Goal: Task Accomplishment & Management: Use online tool/utility

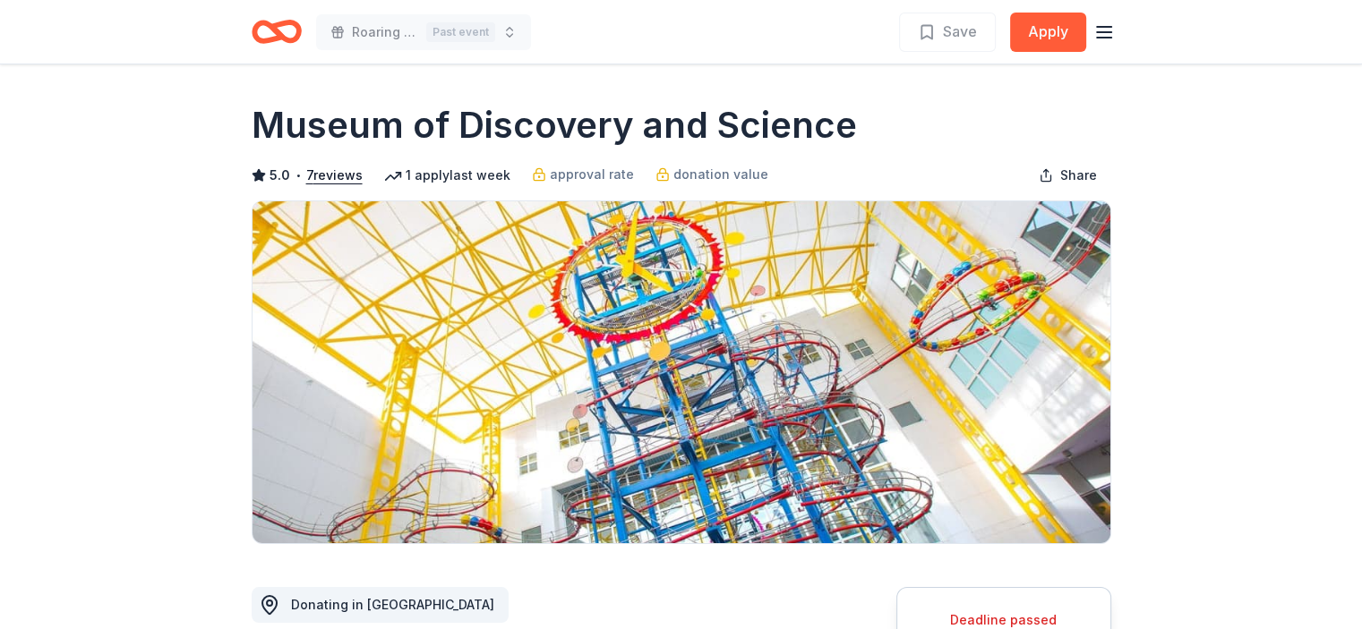
click at [261, 35] on icon "Home" at bounding box center [277, 32] width 50 height 42
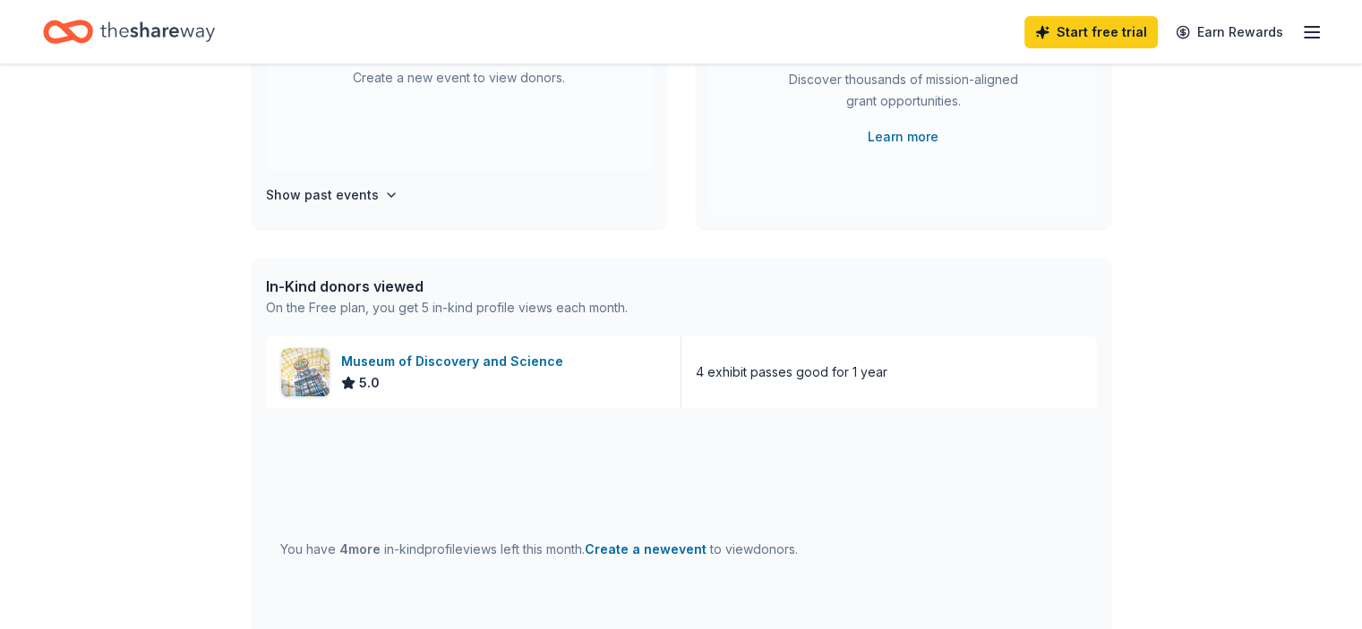
scroll to position [276, 0]
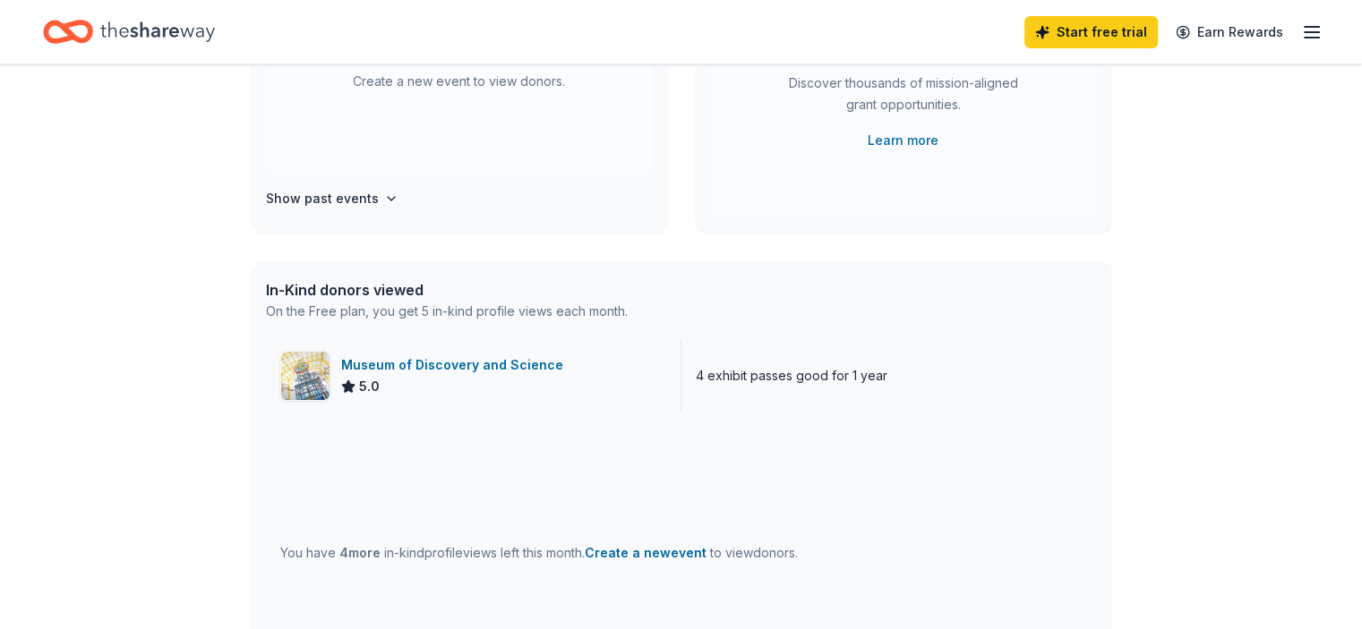
click at [414, 364] on div "Museum of Discovery and Science" at bounding box center [455, 365] width 229 height 21
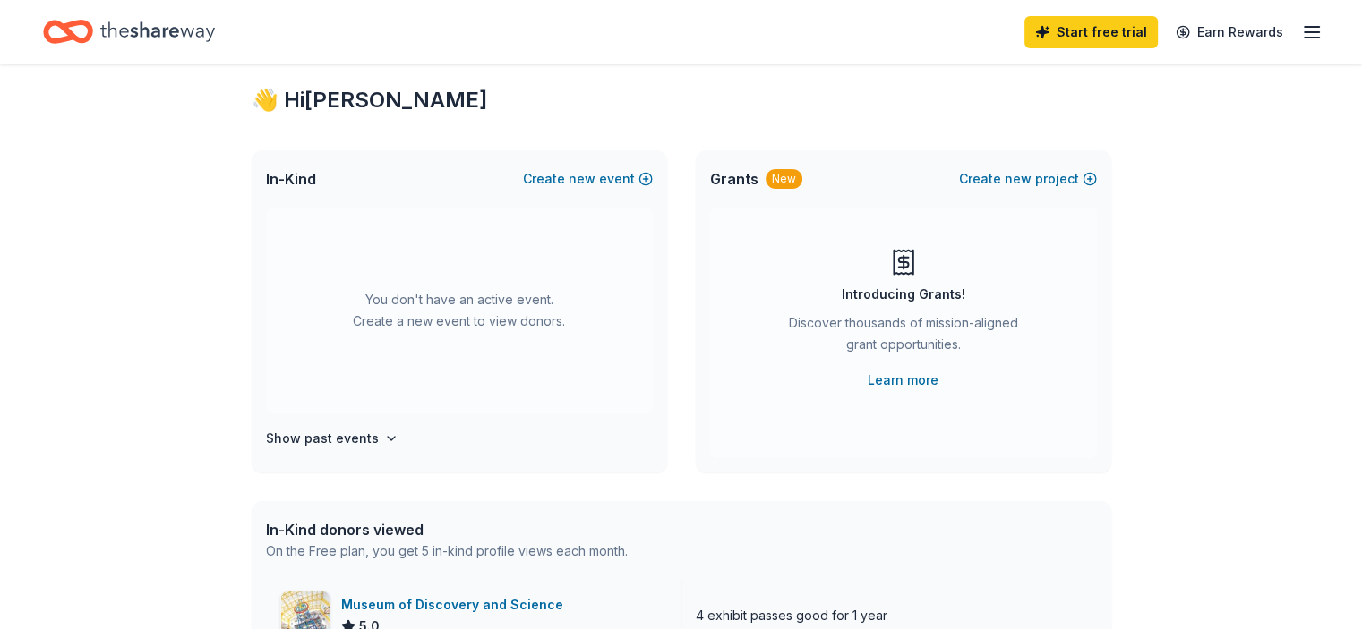
scroll to position [0, 0]
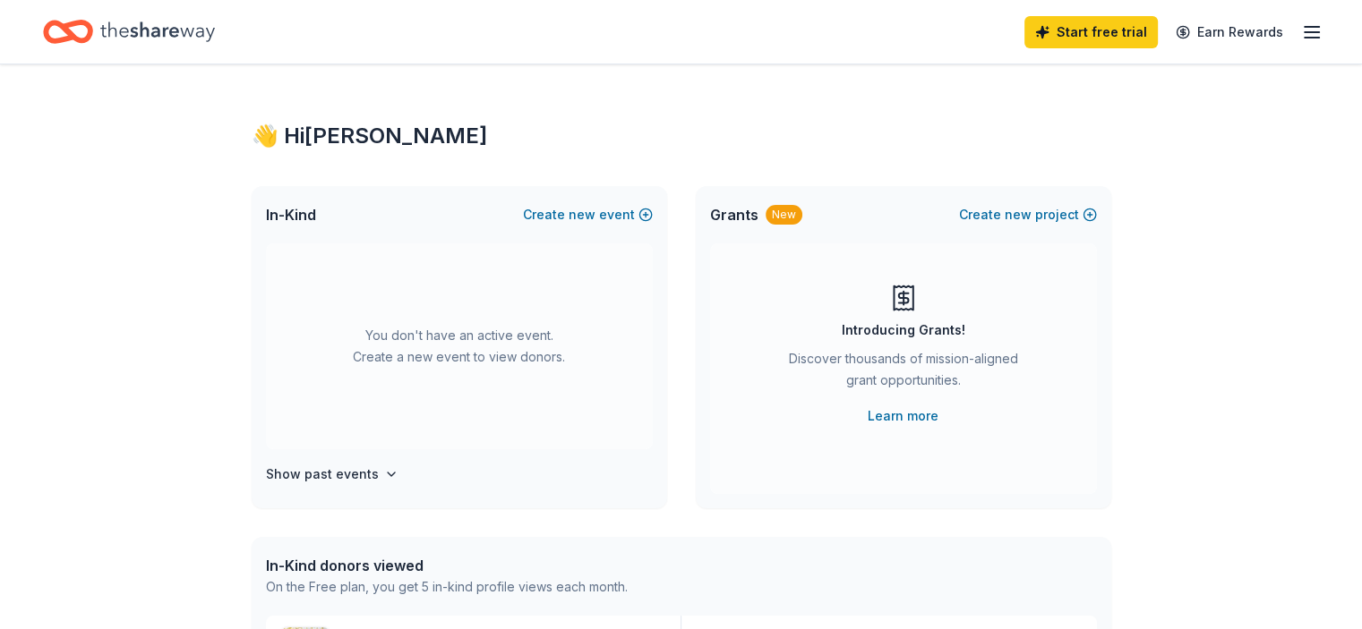
click at [1301, 34] on icon "button" at bounding box center [1311, 31] width 21 height 21
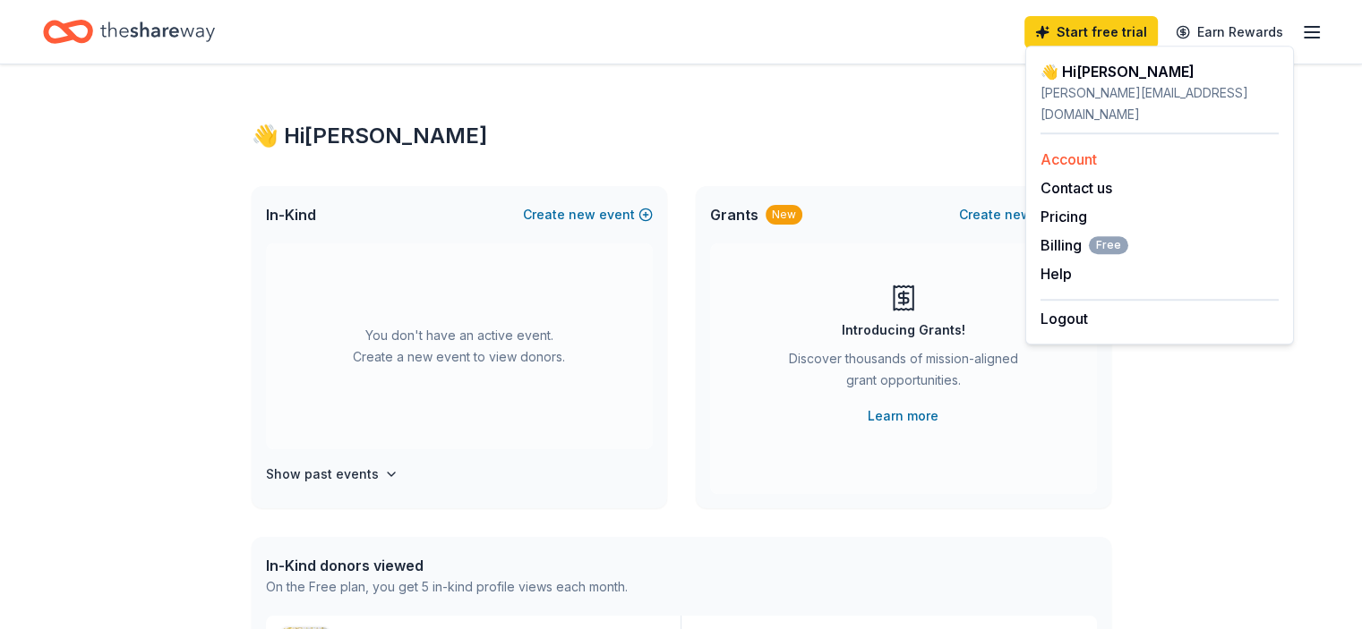
click at [1063, 150] on link "Account" at bounding box center [1068, 159] width 56 height 18
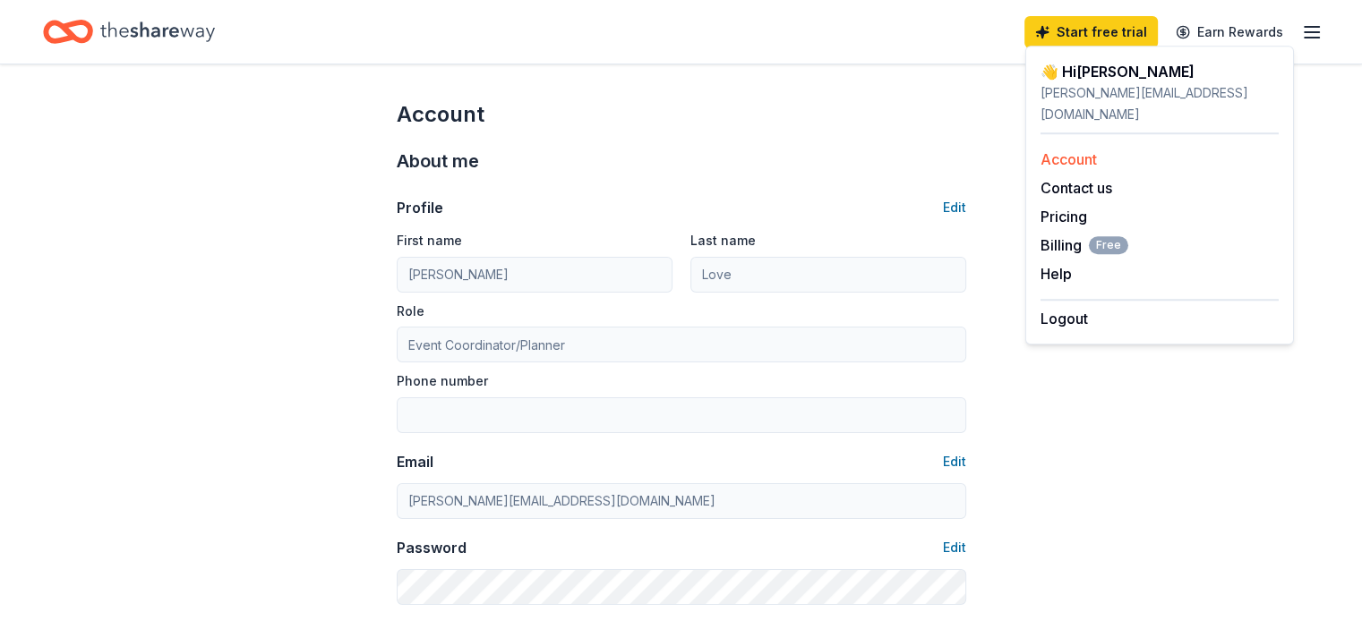
click at [1063, 150] on link "Account" at bounding box center [1068, 159] width 56 height 18
click at [192, 34] on icon "Home" at bounding box center [157, 31] width 115 height 20
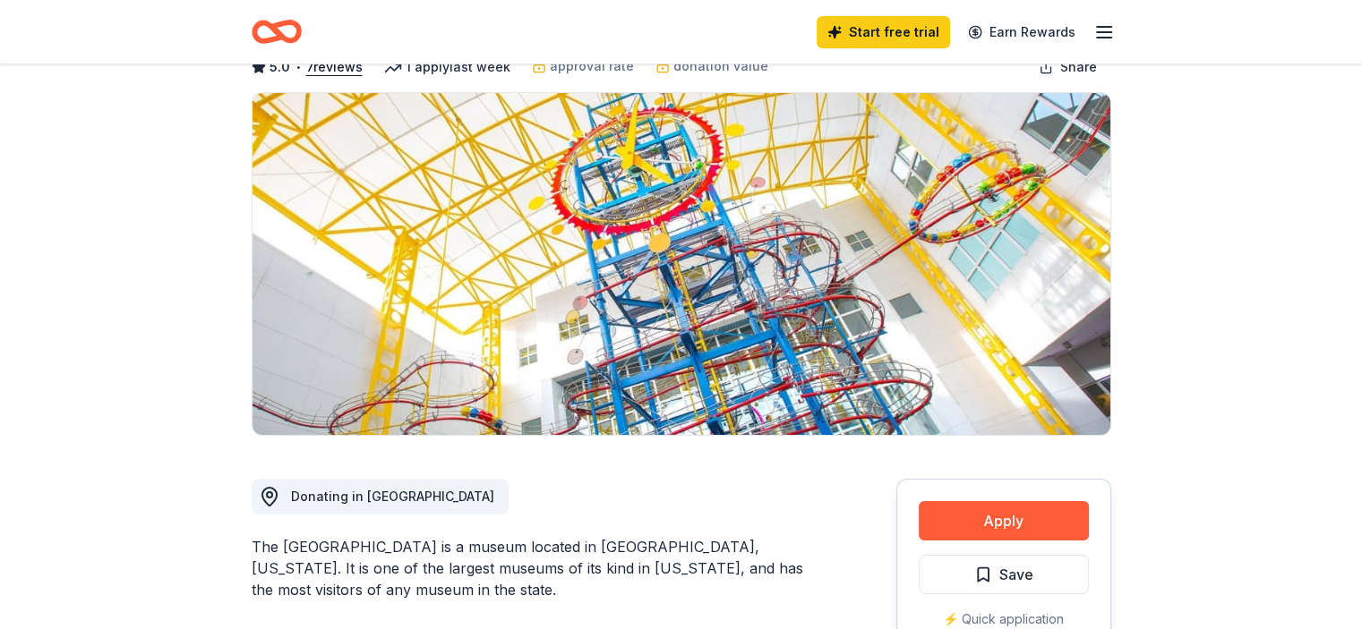
scroll to position [179, 0]
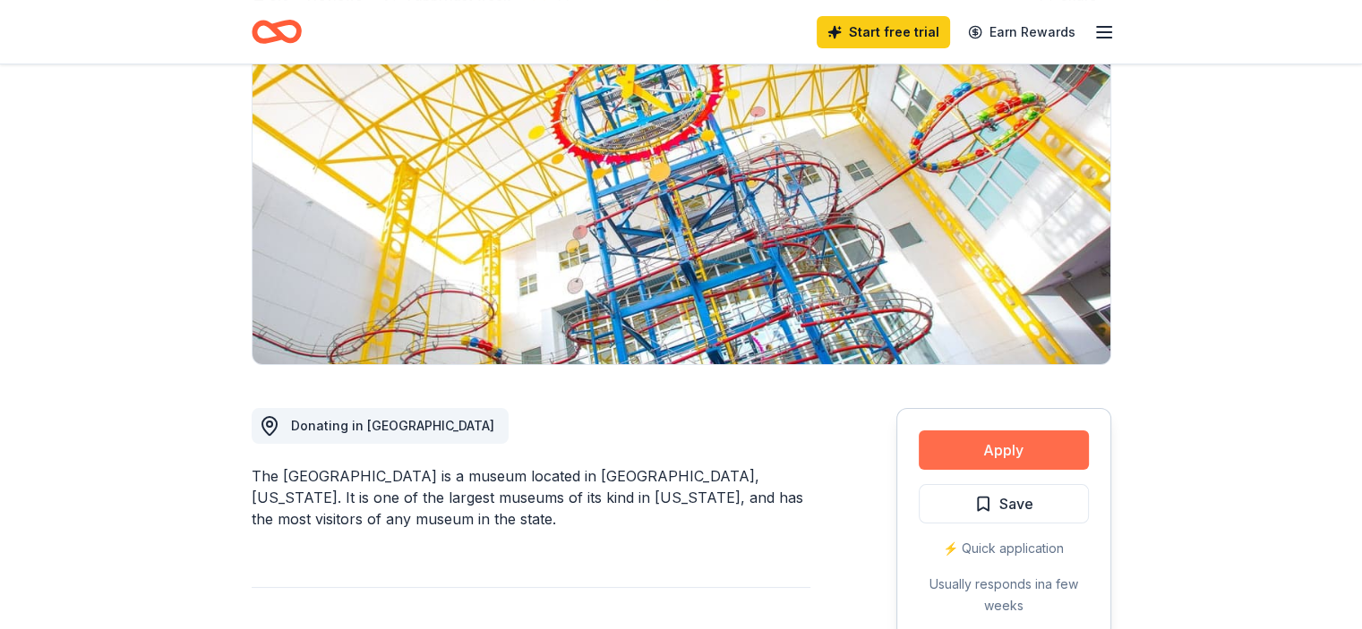
click at [966, 461] on button "Apply" at bounding box center [1004, 450] width 170 height 39
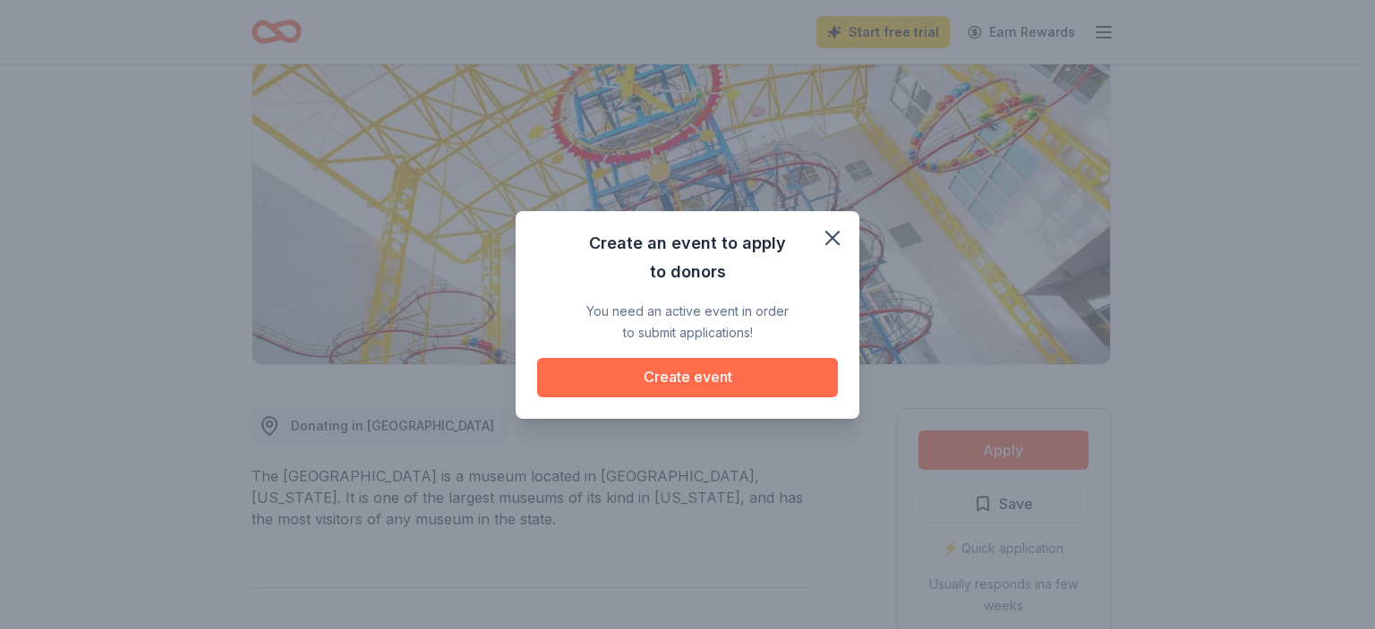
click at [706, 379] on button "Create event" at bounding box center [687, 377] width 301 height 39
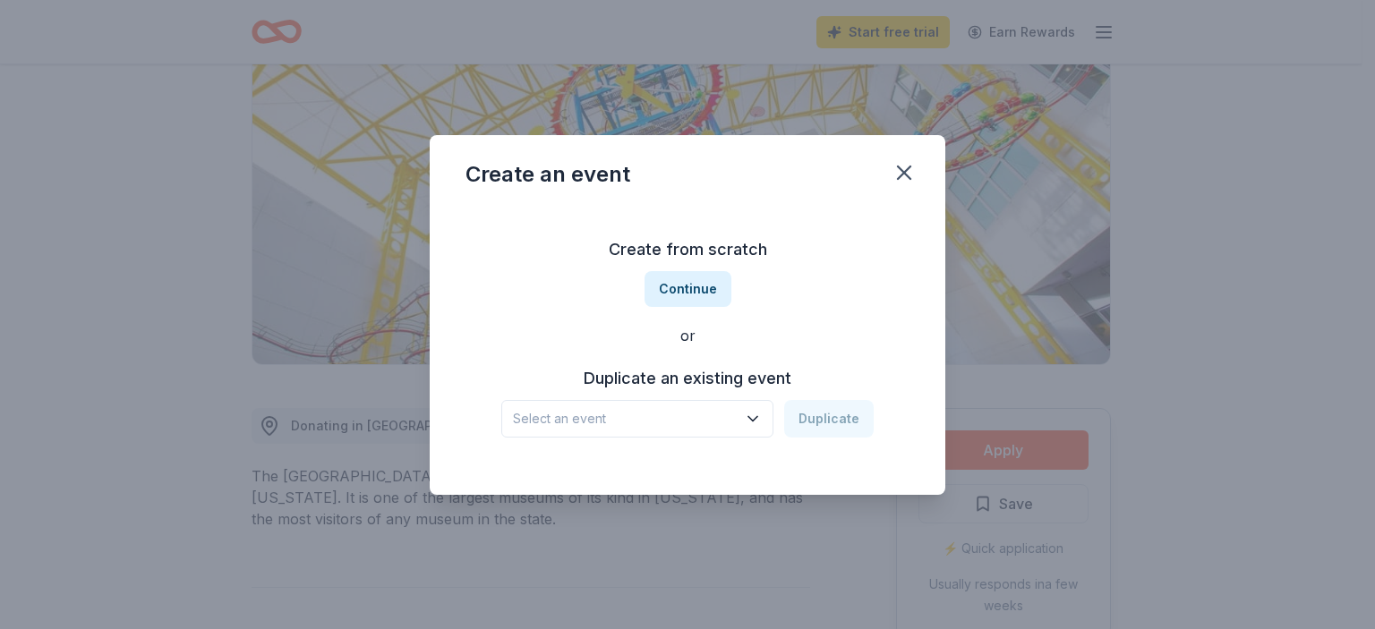
drag, startPoint x: 901, startPoint y: 175, endPoint x: 868, endPoint y: 230, distance: 64.2
click at [868, 230] on div "Create an event Create from scratch Continue or Duplicate an existing event Sel…" at bounding box center [688, 315] width 516 height 360
click at [756, 411] on icon "button" at bounding box center [753, 419] width 18 height 18
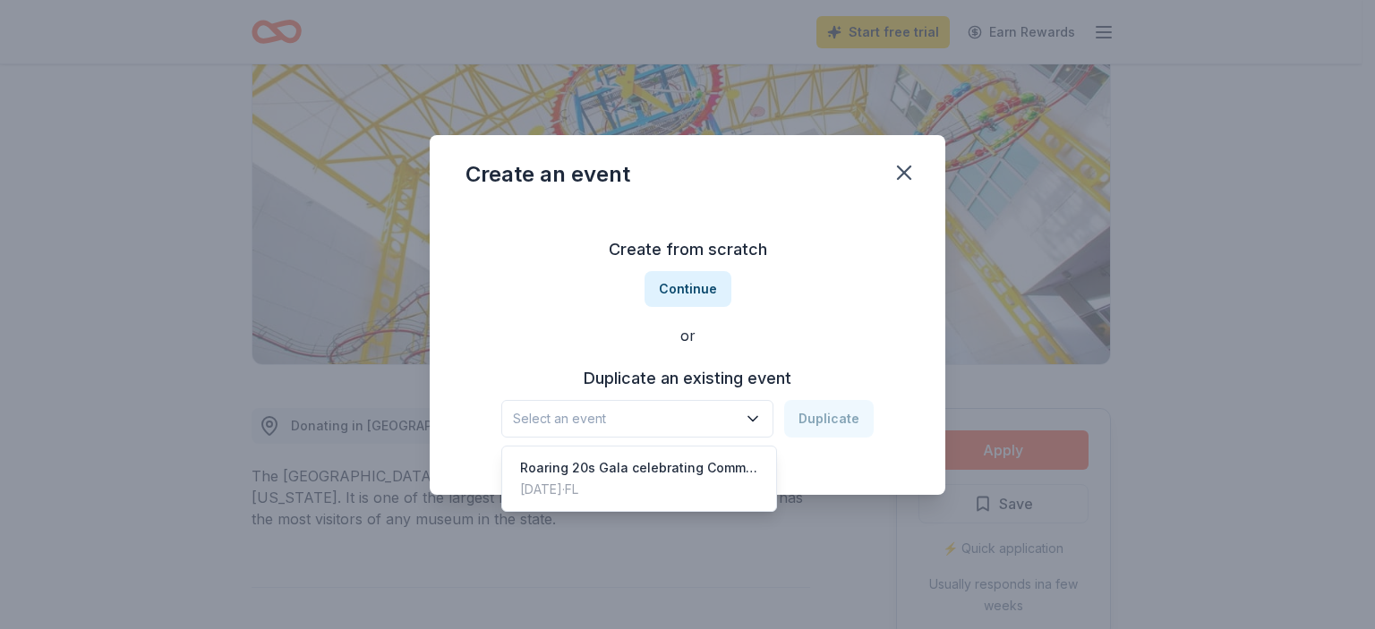
click at [833, 350] on div "Create from scratch Continue or Duplicate an existing event Select an event Dup…" at bounding box center [688, 337] width 444 height 260
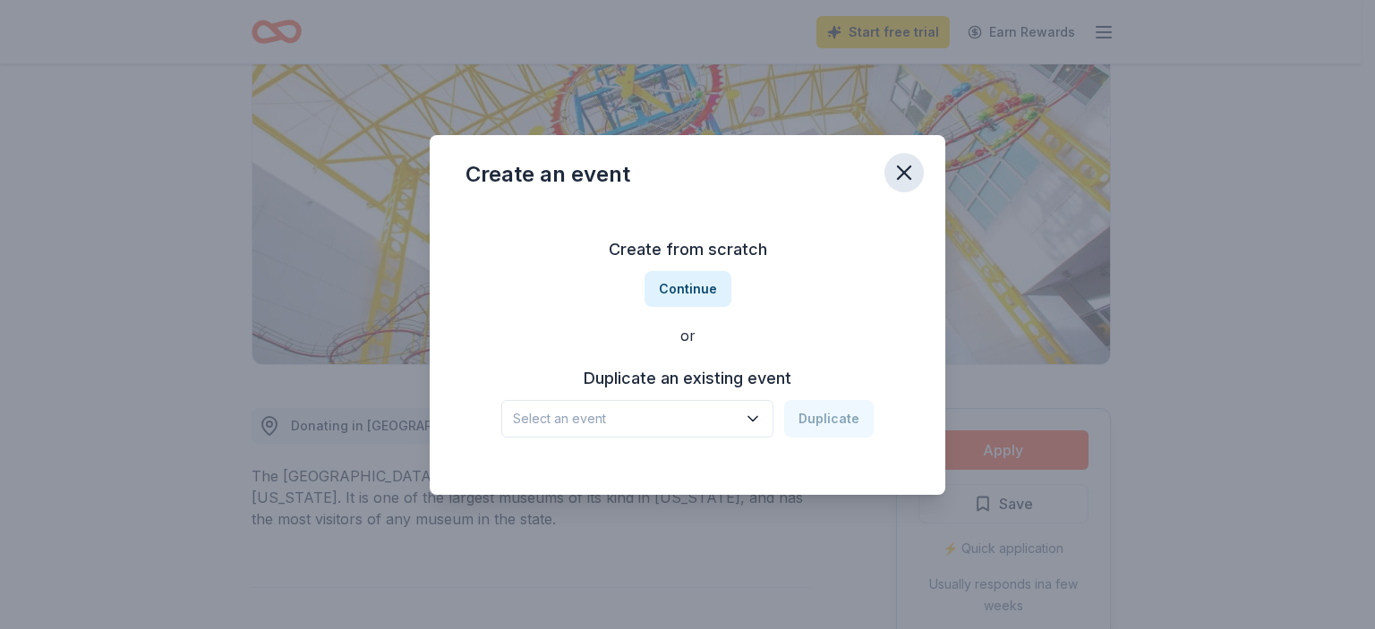
click at [908, 172] on icon "button" at bounding box center [904, 172] width 25 height 25
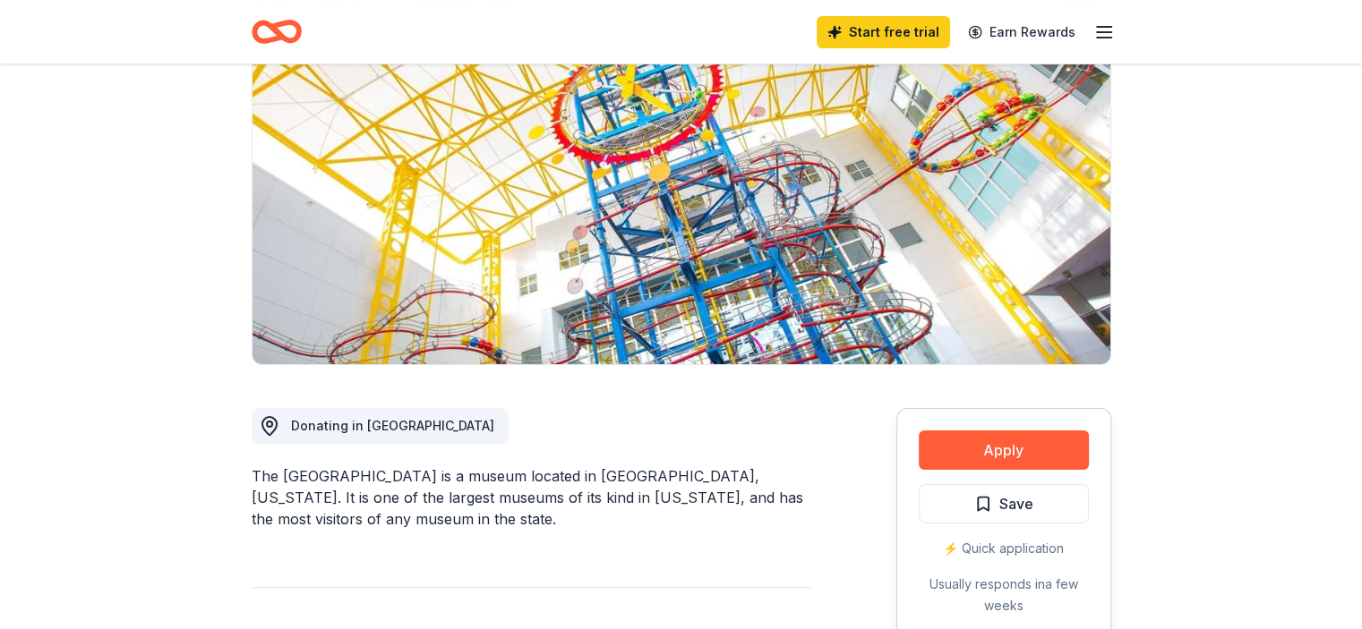
click at [1099, 27] on line "button" at bounding box center [1104, 27] width 14 height 0
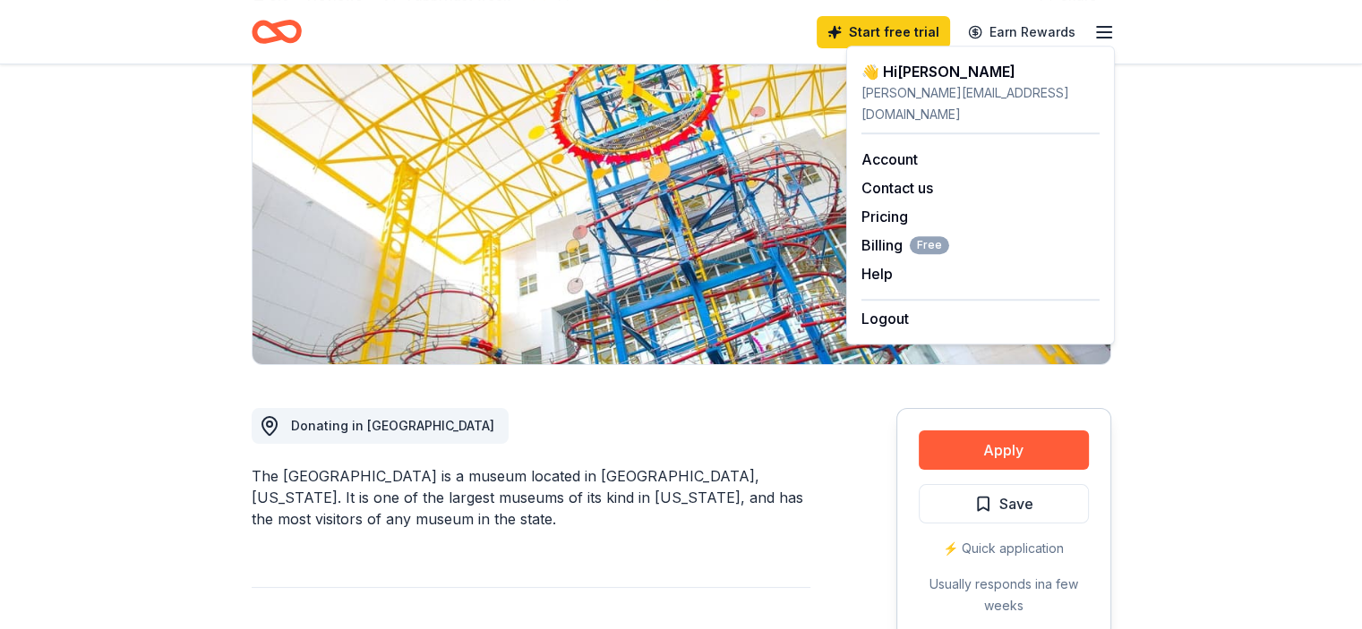
click at [264, 35] on icon "Home" at bounding box center [277, 32] width 50 height 42
